Goal: Task Accomplishment & Management: Use online tool/utility

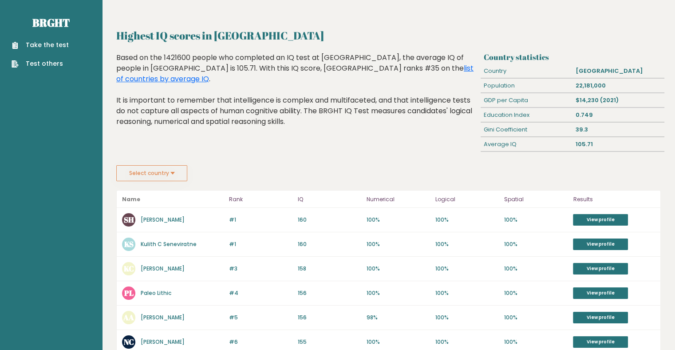
click at [169, 176] on button "Select country" at bounding box center [151, 173] width 71 height 16
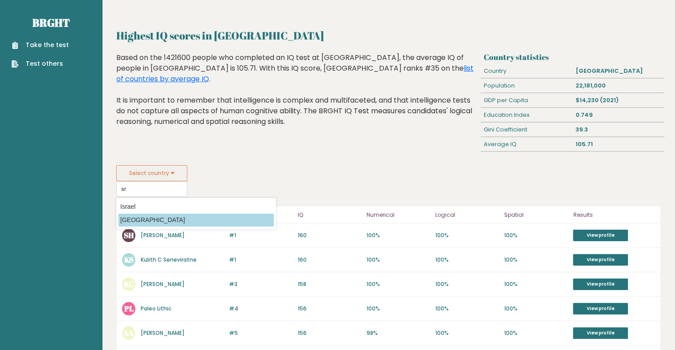
click at [163, 217] on option "[GEOGRAPHIC_DATA]" at bounding box center [196, 220] width 155 height 13
type input "[GEOGRAPHIC_DATA]"
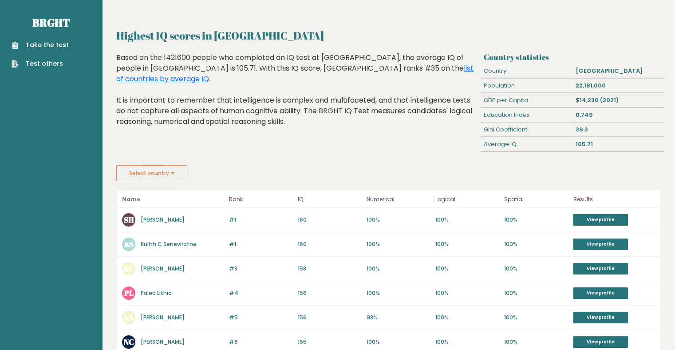
click at [52, 45] on link "Take the test" at bounding box center [40, 44] width 57 height 9
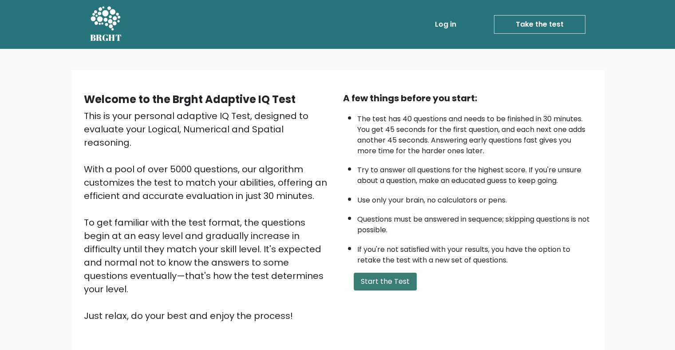
click at [385, 279] on button "Start the Test" at bounding box center [385, 282] width 63 height 18
click at [384, 282] on button "Start the Test" at bounding box center [385, 282] width 63 height 18
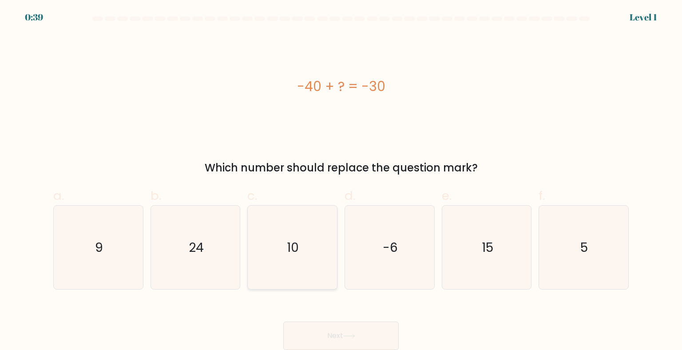
click at [286, 236] on icon "10" at bounding box center [291, 247] width 83 height 83
click at [341, 181] on input "c. 10" at bounding box center [341, 178] width 0 height 6
radio input "true"
click at [353, 329] on button "Next" at bounding box center [340, 335] width 115 height 28
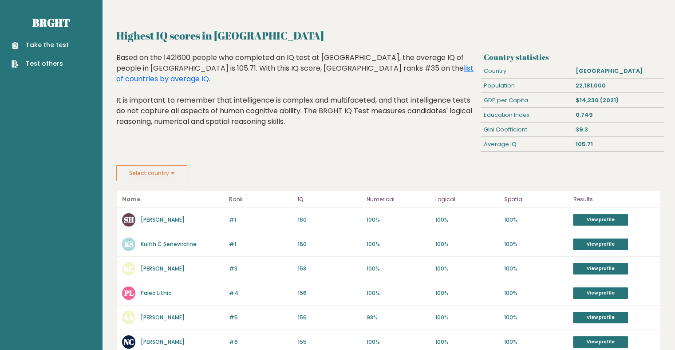
click at [139, 173] on button "Select country" at bounding box center [151, 173] width 71 height 16
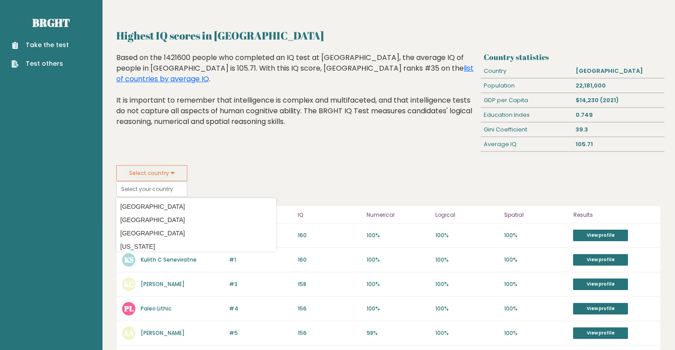
click at [343, 123] on div "Based on the 1421600 people who completed an IQ test at BRGHT, the average IQ o…" at bounding box center [296, 96] width 361 height 88
click at [55, 44] on link "Take the test" at bounding box center [40, 44] width 57 height 9
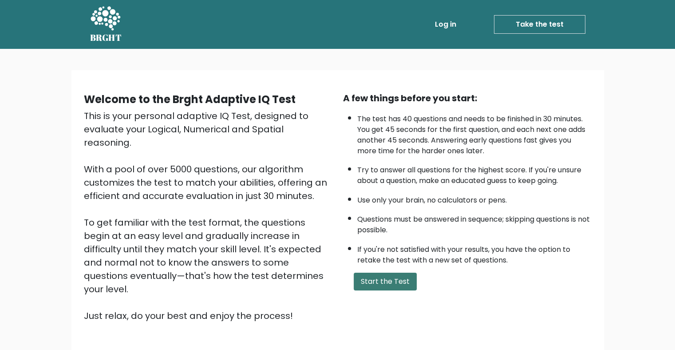
click at [373, 274] on button "Start the Test" at bounding box center [385, 282] width 63 height 18
